Goal: Task Accomplishment & Management: Manage account settings

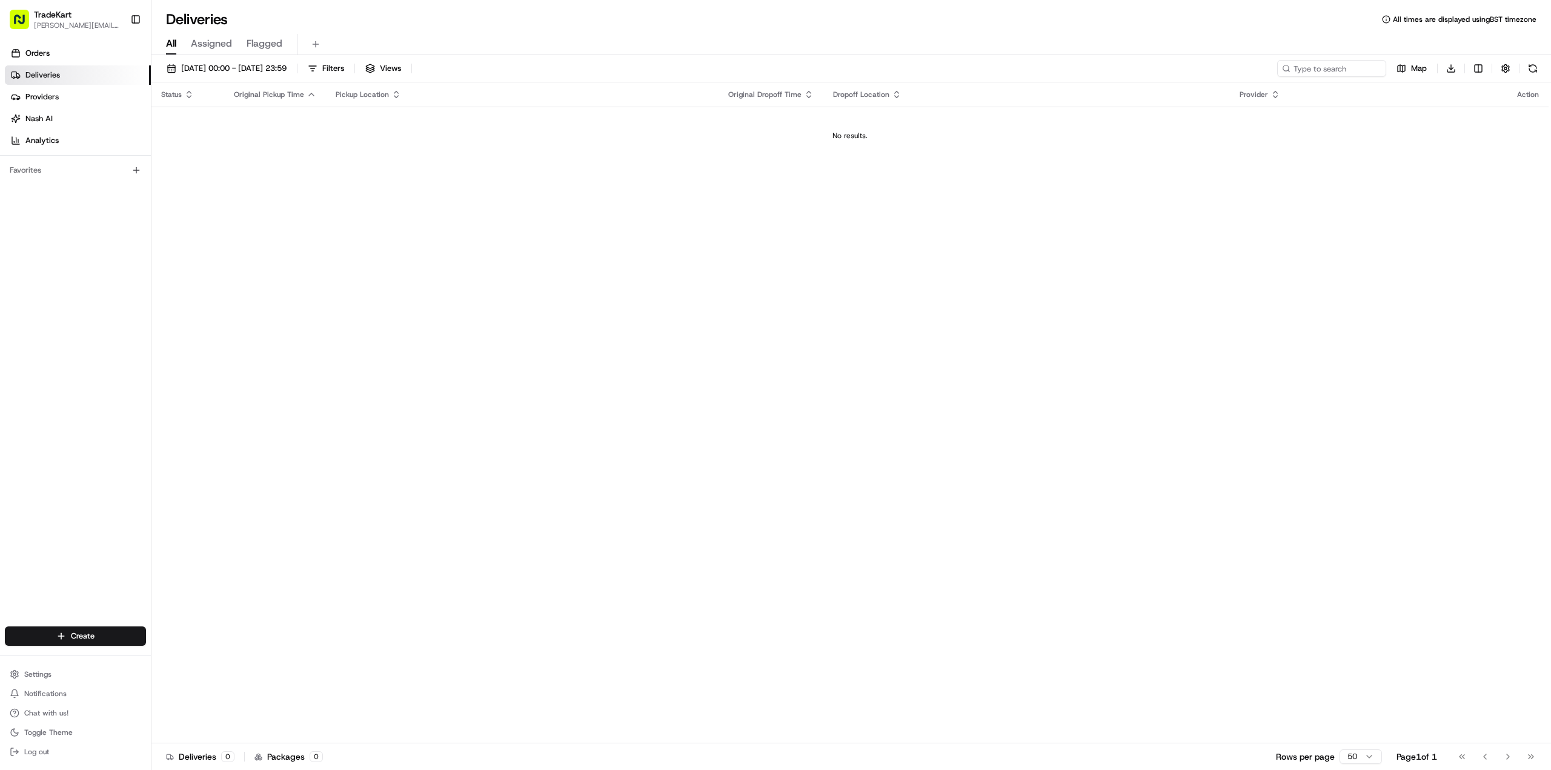
click at [70, 13] on span "TradeKart" at bounding box center [53, 14] width 38 height 12
drag, startPoint x: 87, startPoint y: 14, endPoint x: 88, endPoint y: 42, distance: 28.5
click at [86, 15] on div "TradeKart" at bounding box center [77, 14] width 87 height 12
click at [72, 668] on button "Settings" at bounding box center [75, 674] width 141 height 17
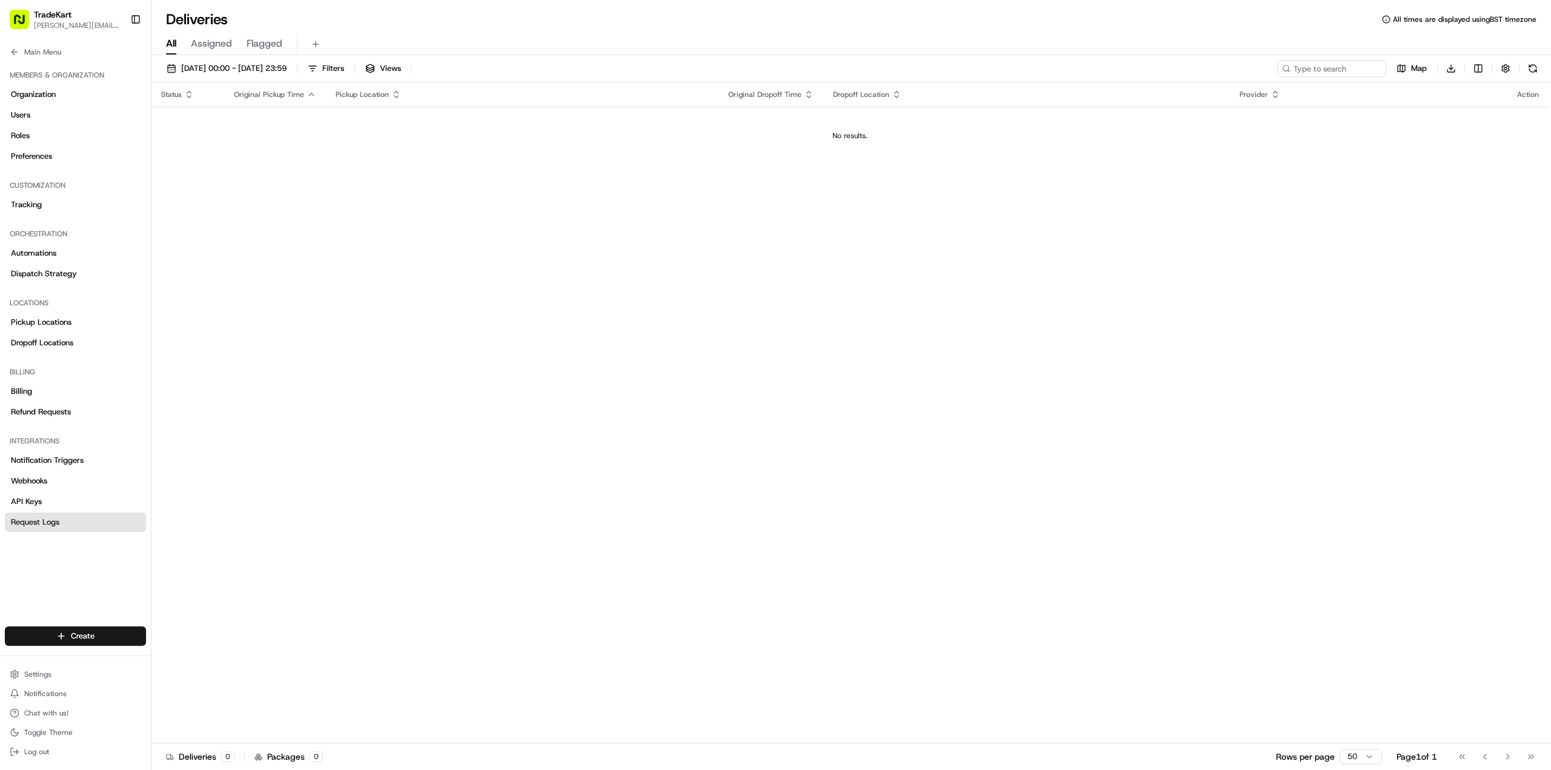
click at [53, 526] on span "Request Logs" at bounding box center [35, 522] width 48 height 11
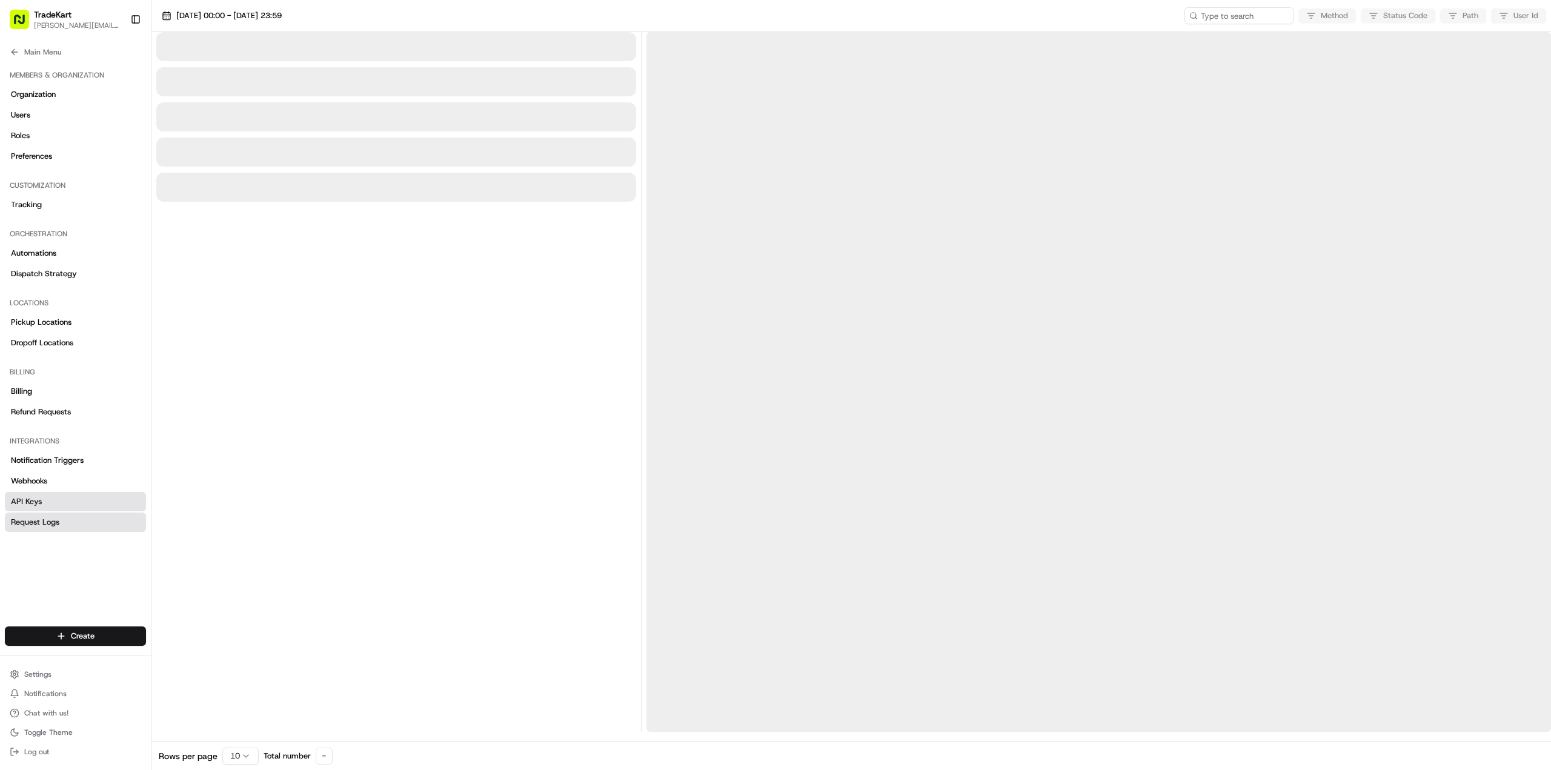
click at [59, 502] on link "API Keys" at bounding box center [75, 501] width 141 height 19
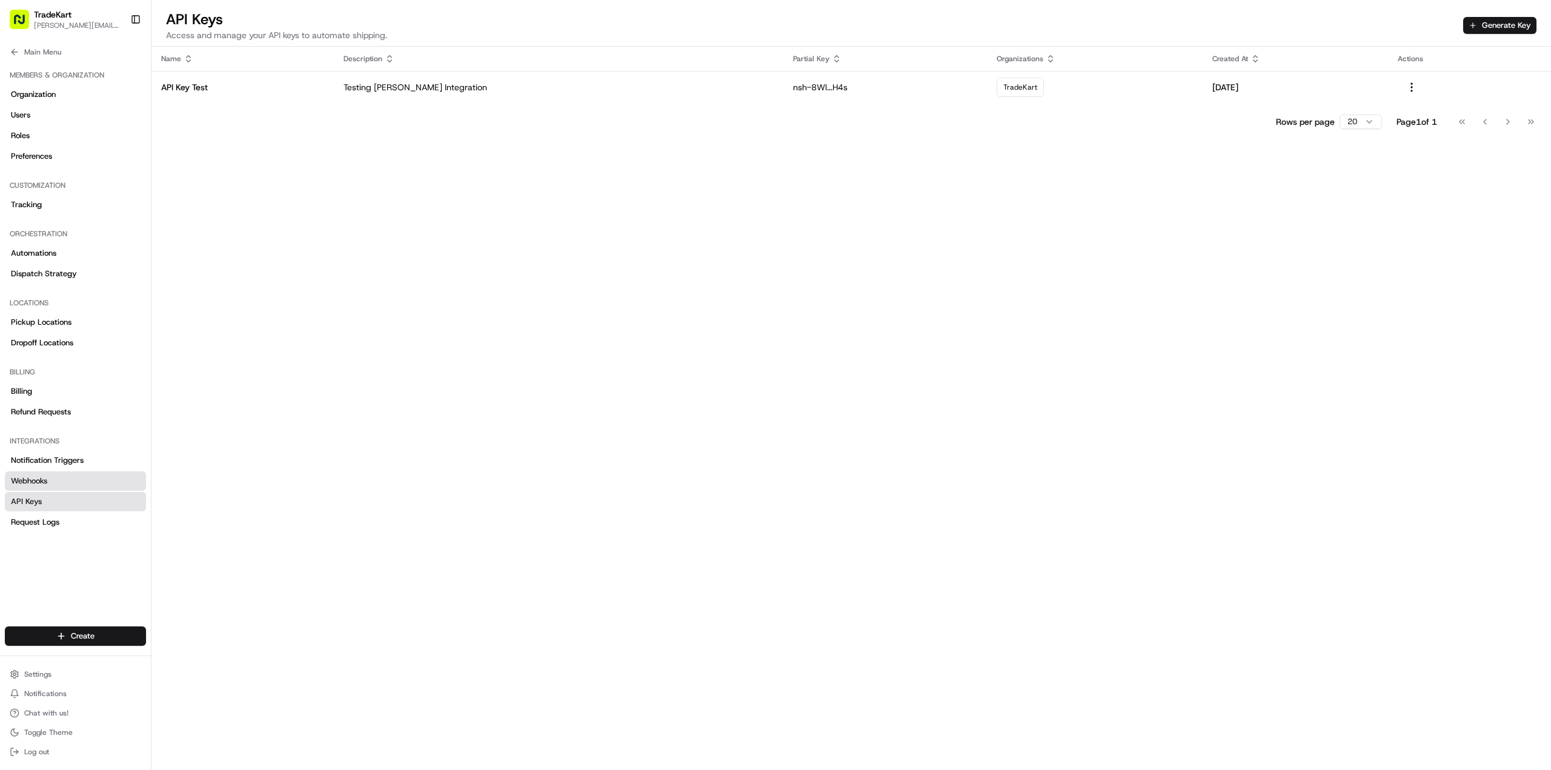
click at [61, 479] on link "Webhooks" at bounding box center [75, 480] width 141 height 19
